Goal: Transaction & Acquisition: Obtain resource

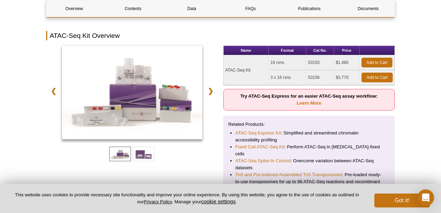
scroll to position [92, 0]
drag, startPoint x: 226, startPoint y: 69, endPoint x: 252, endPoint y: 69, distance: 26.4
click at [252, 69] on td "ATAC-Seq Kit" at bounding box center [245, 70] width 45 height 30
copy td "ATAC-Seq Kit"
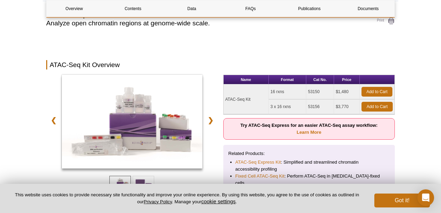
scroll to position [0, 0]
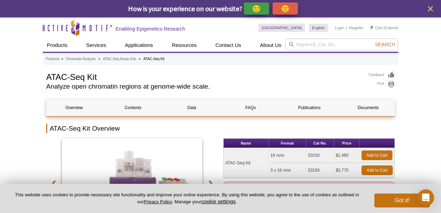
copy td "ATAC-Seq Kit"
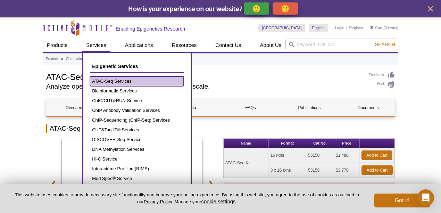
click at [118, 82] on link "ATAC-Seq Services" at bounding box center [137, 81] width 94 height 10
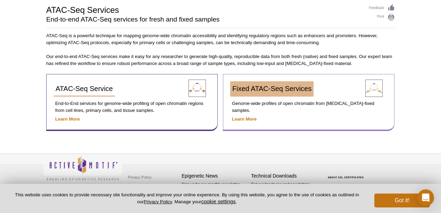
scroll to position [51, 0]
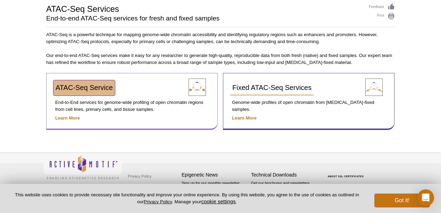
click at [93, 90] on span "ATAC-Seq Service" at bounding box center [84, 88] width 57 height 8
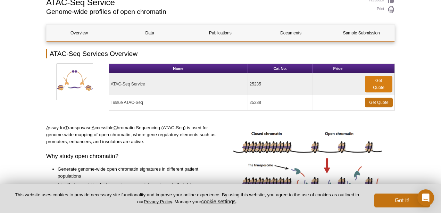
scroll to position [59, 0]
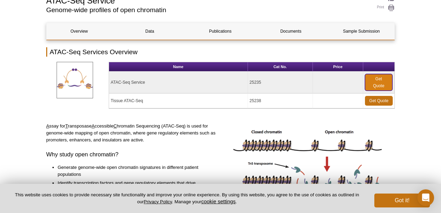
click at [378, 84] on link "Get Quote" at bounding box center [378, 82] width 27 height 17
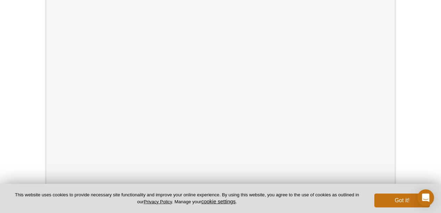
scroll to position [208, 0]
